Goal: Find specific page/section: Find specific page/section

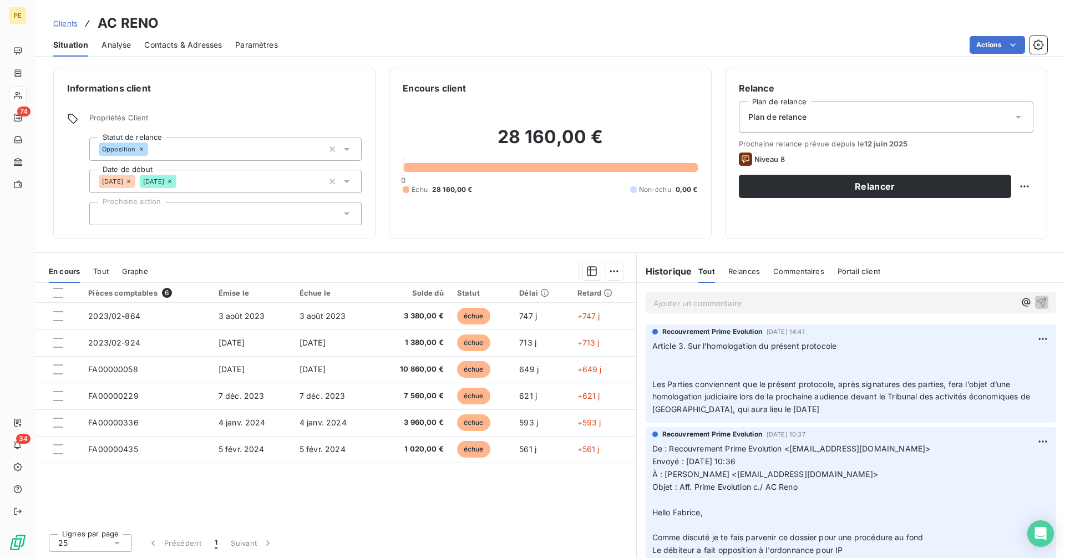
click at [60, 19] on span "Clients" at bounding box center [65, 23] width 24 height 9
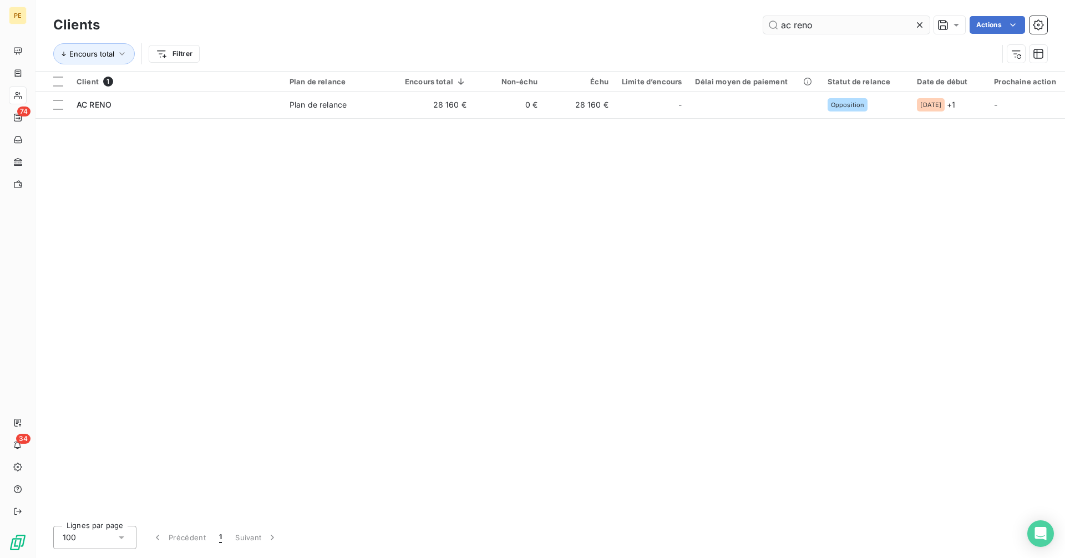
click at [828, 24] on input "ac reno" at bounding box center [846, 25] width 166 height 18
drag, startPoint x: 747, startPoint y: 34, endPoint x: 738, endPoint y: 36, distance: 9.1
click at [739, 35] on div "Clients ac reno Actions" at bounding box center [550, 24] width 994 height 23
type input "o"
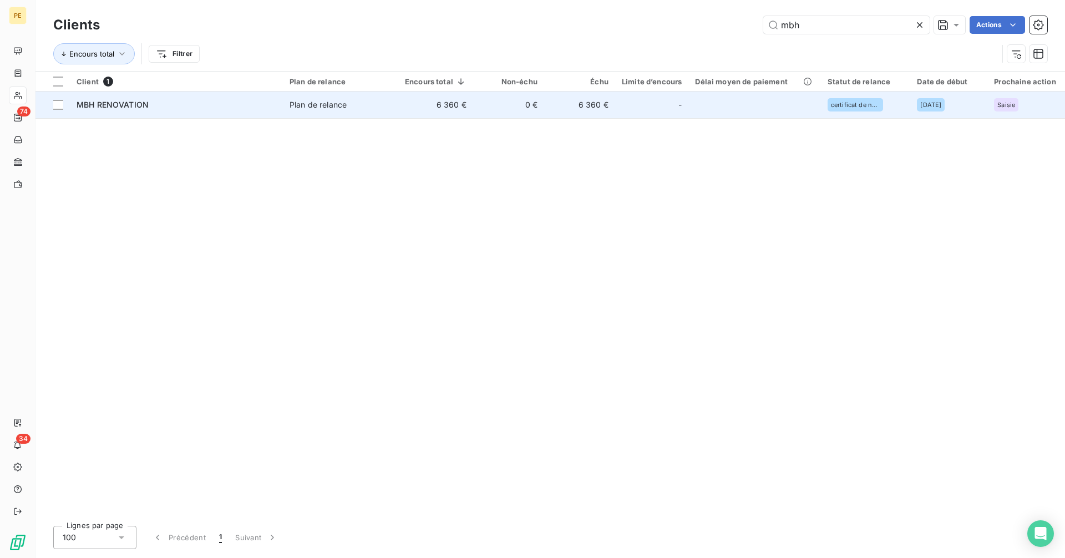
type input "mbh"
click at [631, 116] on td "-" at bounding box center [651, 104] width 73 height 27
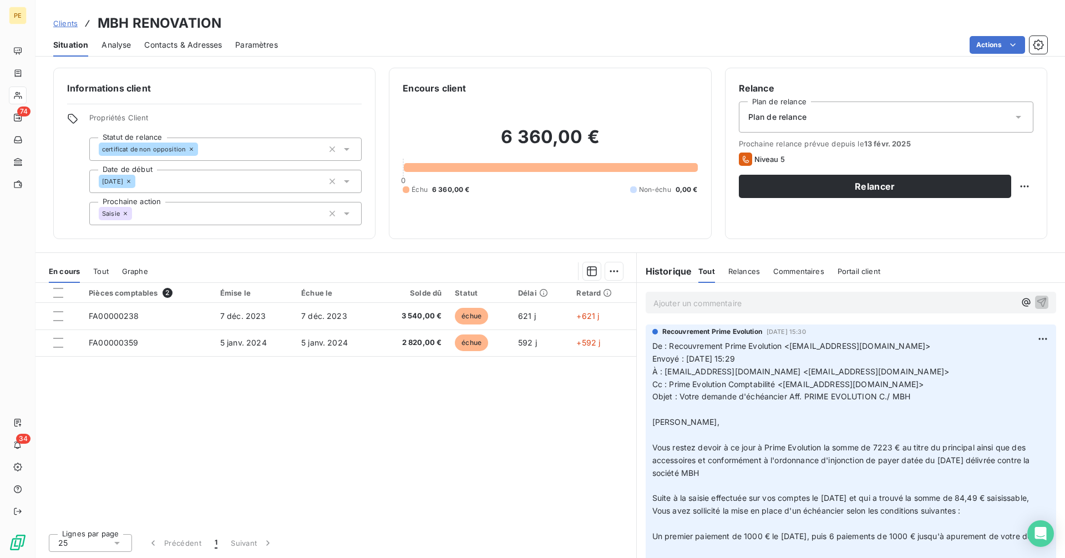
click at [739, 302] on p "Ajouter un commentaire ﻿" at bounding box center [834, 303] width 362 height 14
click at [69, 23] on span "Clients" at bounding box center [65, 23] width 24 height 9
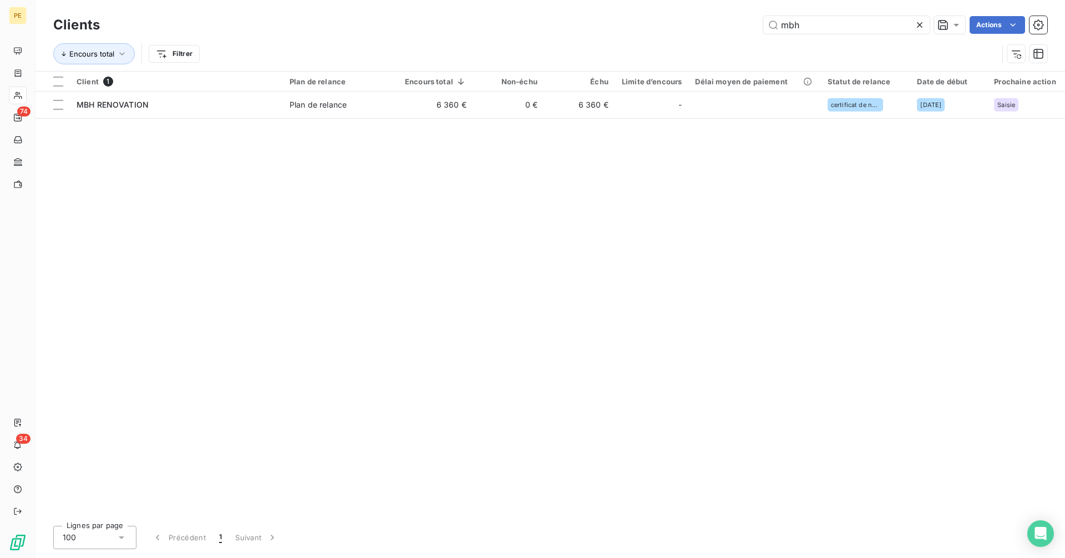
drag, startPoint x: 790, startPoint y: 25, endPoint x: 745, endPoint y: 29, distance: 45.1
click at [760, 27] on div "mbh Actions" at bounding box center [580, 25] width 934 height 18
click at [745, 29] on div "mbh Actions" at bounding box center [580, 25] width 934 height 18
click at [844, 24] on input "mbh" at bounding box center [846, 25] width 166 height 18
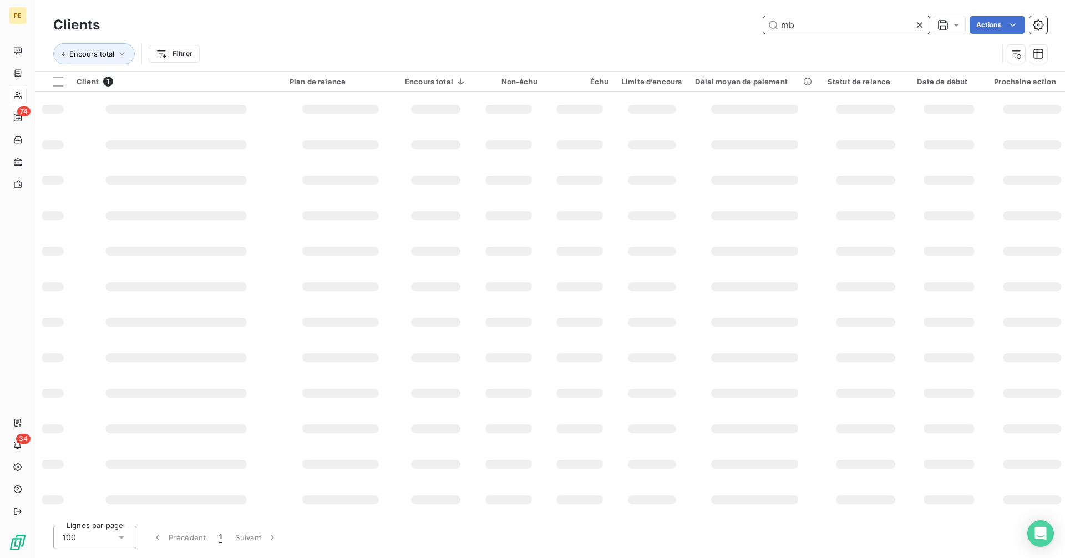
type input "m"
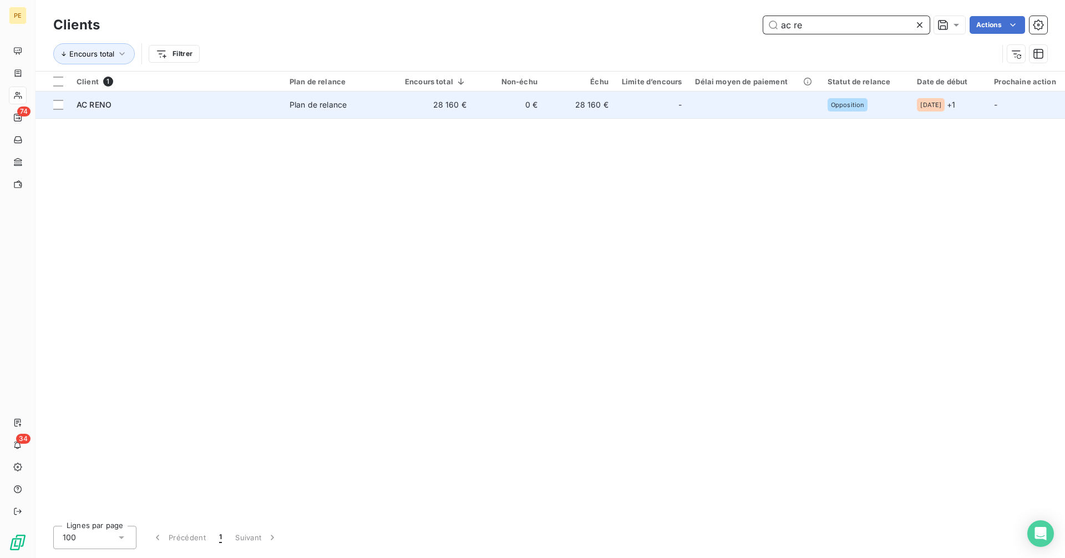
type input "ac re"
click at [322, 99] on div "Plan de relance" at bounding box center [317, 104] width 57 height 11
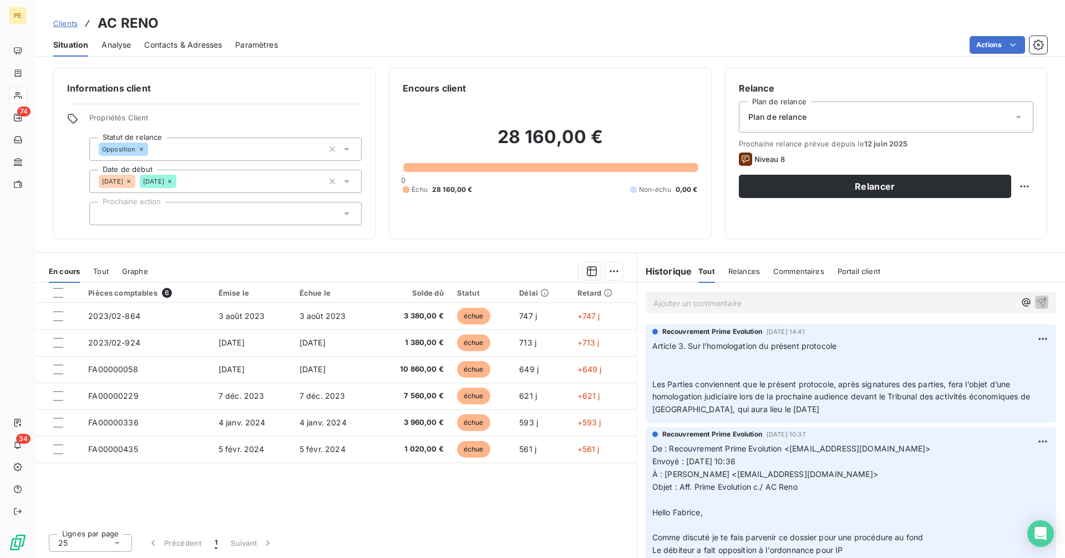
click at [719, 301] on p "Ajouter un commentaire ﻿" at bounding box center [834, 303] width 362 height 14
click at [760, 302] on p "Ajouter un commentaire ﻿" at bounding box center [834, 303] width 362 height 14
